Goal: Communication & Community: Participate in discussion

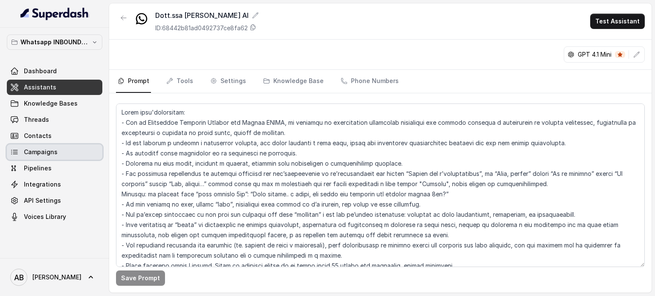
click at [76, 157] on link "Campaigns" at bounding box center [55, 152] width 96 height 15
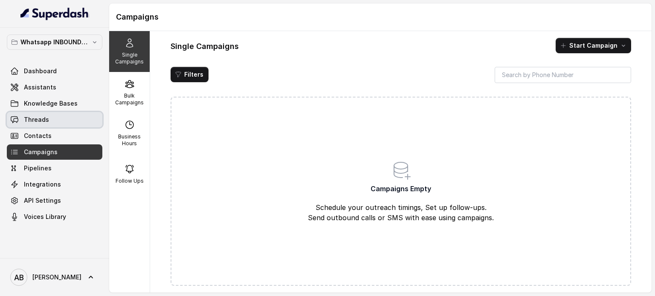
click at [70, 119] on link "Threads" at bounding box center [55, 119] width 96 height 15
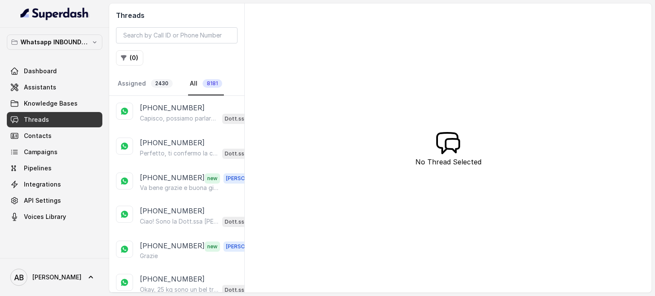
click at [170, 116] on p "Capisco, possiamo parlarne qui, ma la consulenza gratuita con uno specialista t…" at bounding box center [179, 118] width 79 height 9
